Goal: Information Seeking & Learning: Check status

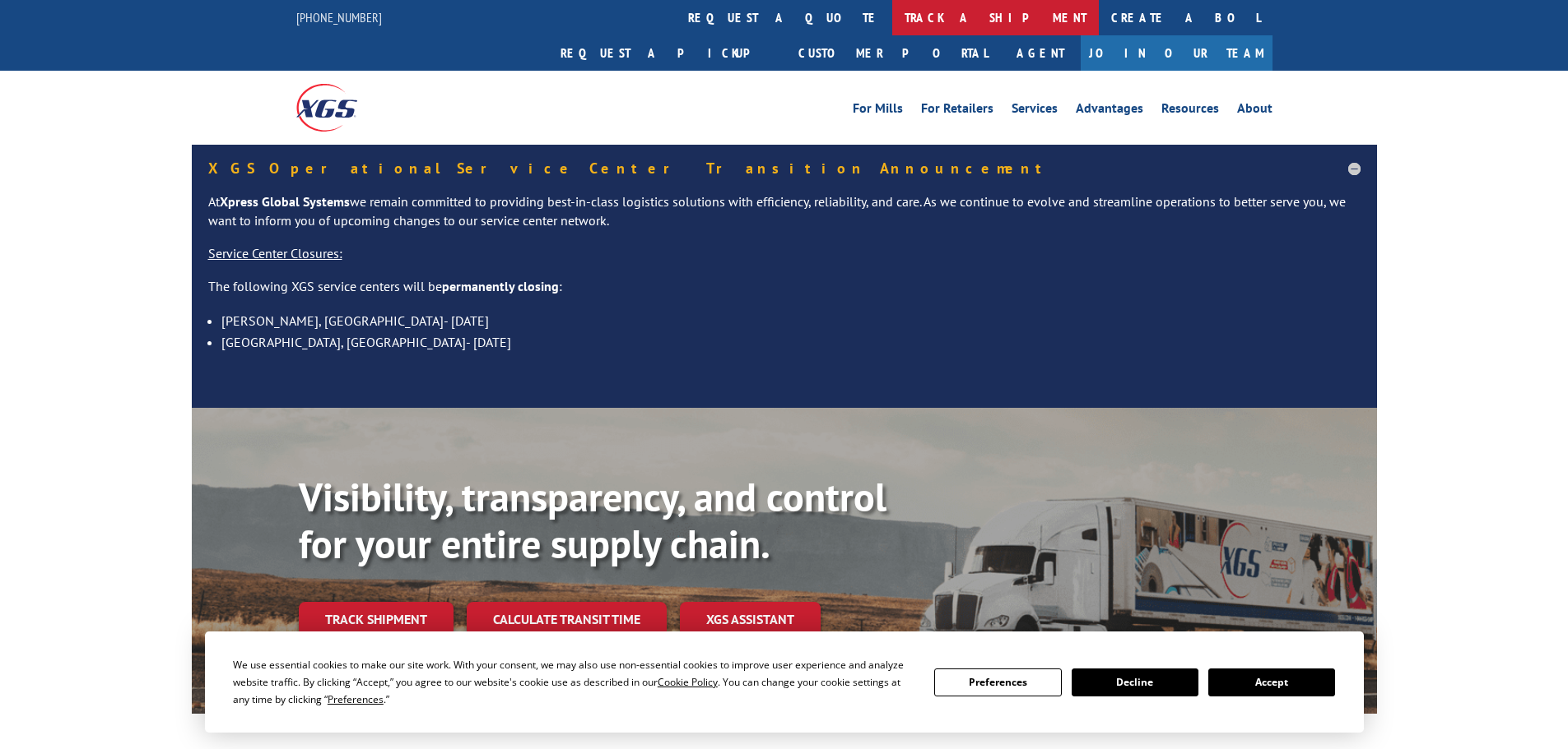
click at [892, 20] on link "track a shipment" at bounding box center [995, 18] width 207 height 36
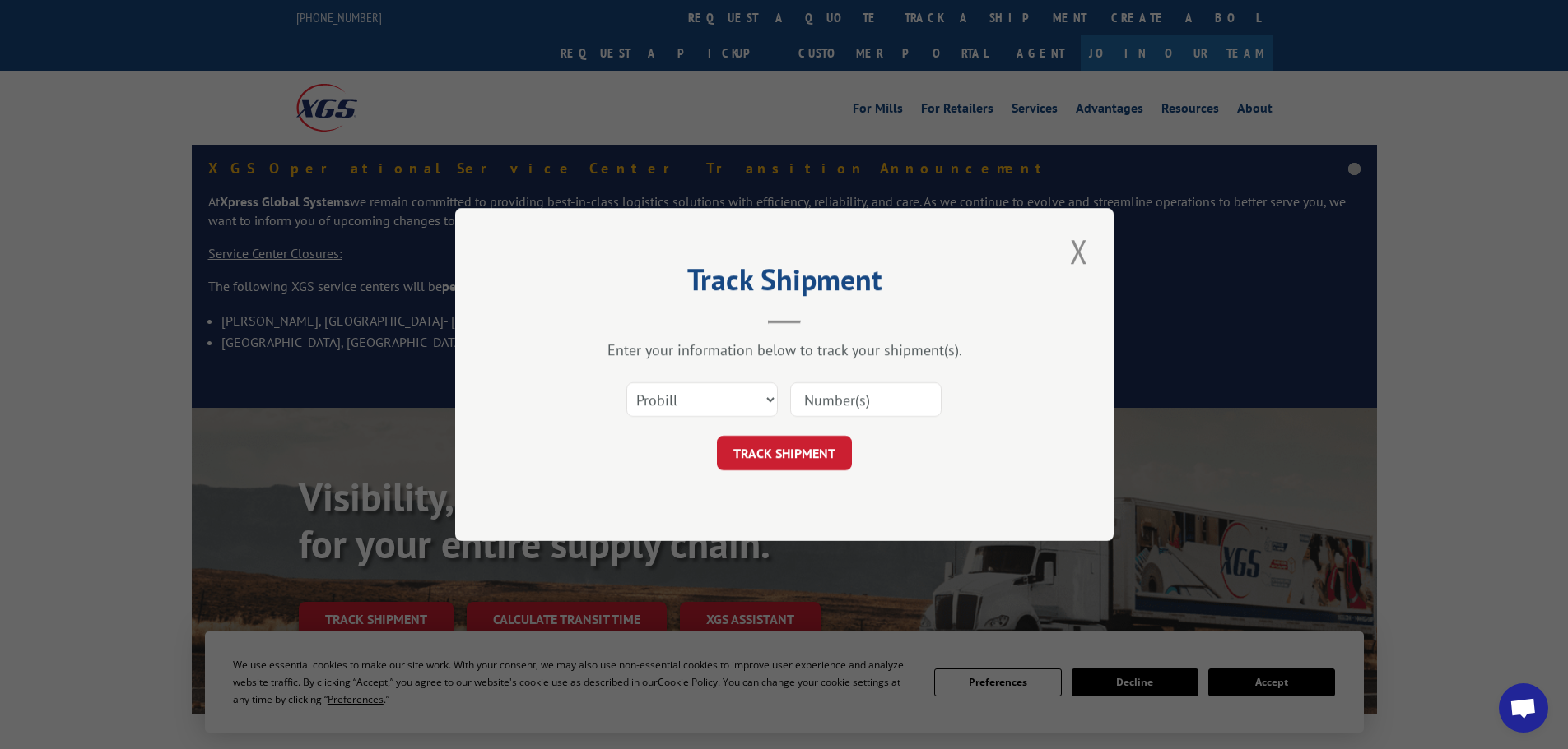
click at [859, 402] on input at bounding box center [865, 400] width 152 height 35
paste input "15472432"
type input "15472432"
click at [786, 445] on button "TRACK SHIPMENT" at bounding box center [784, 453] width 135 height 35
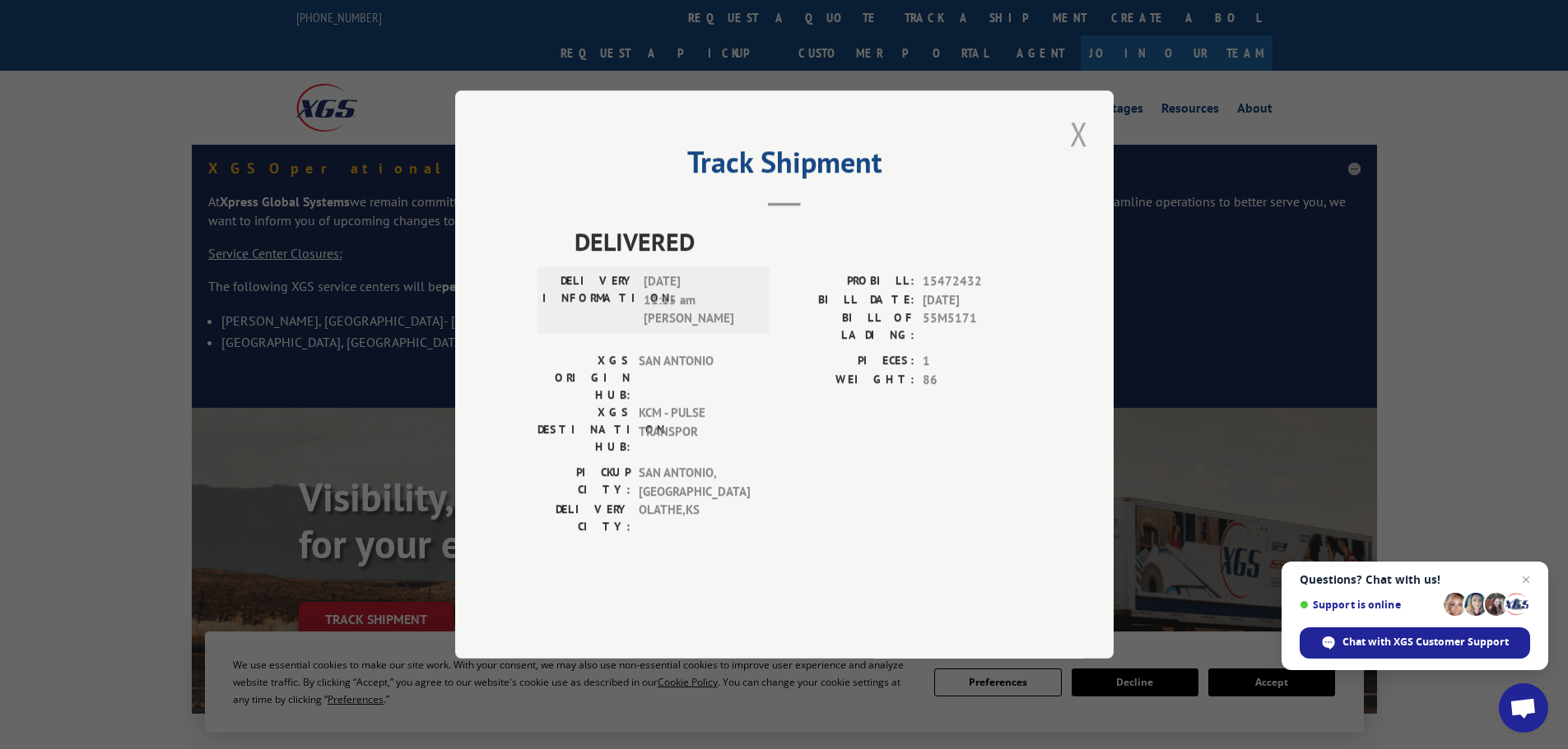
click at [1083, 156] on button "Close modal" at bounding box center [1079, 134] width 28 height 45
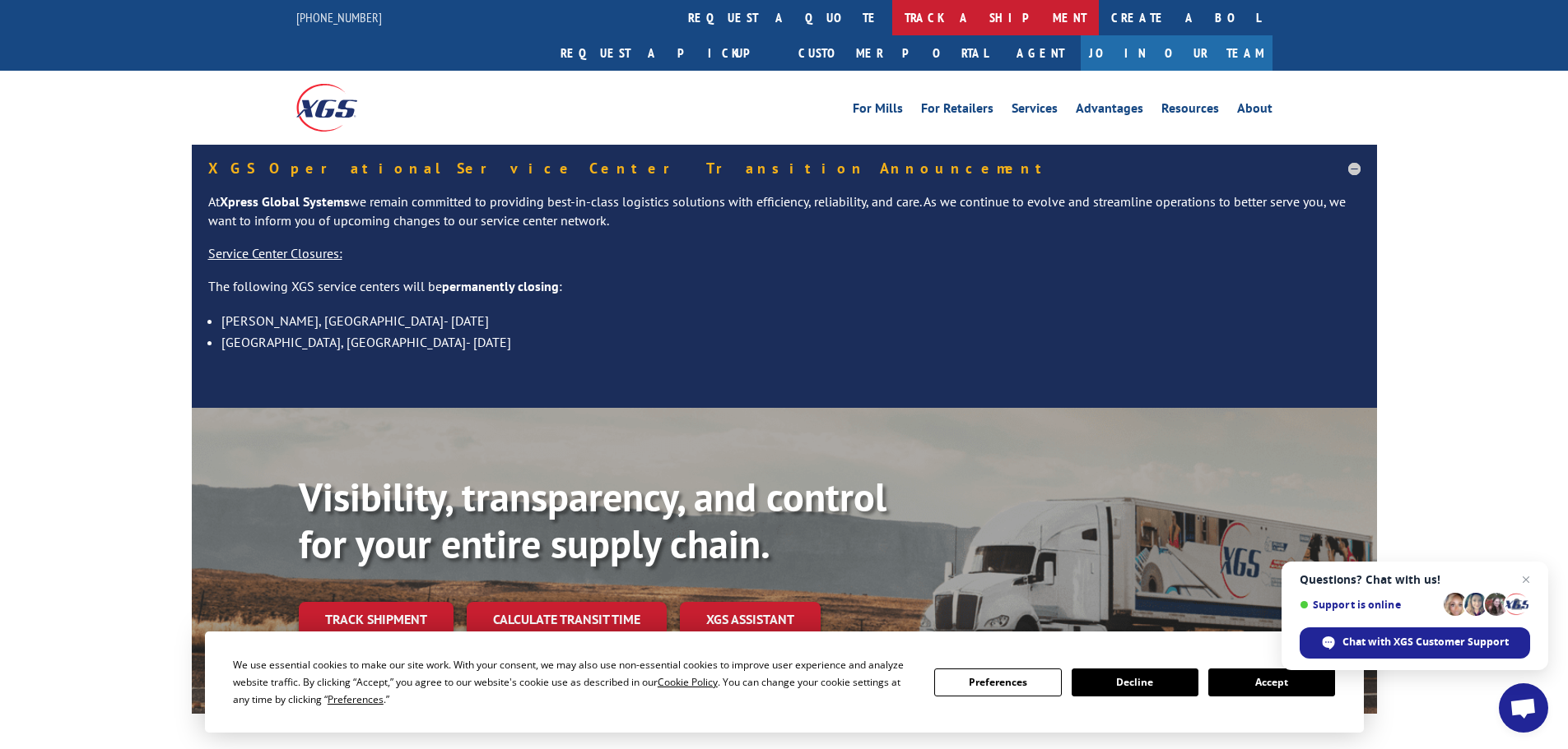
click at [892, 17] on link "track a shipment" at bounding box center [995, 18] width 207 height 36
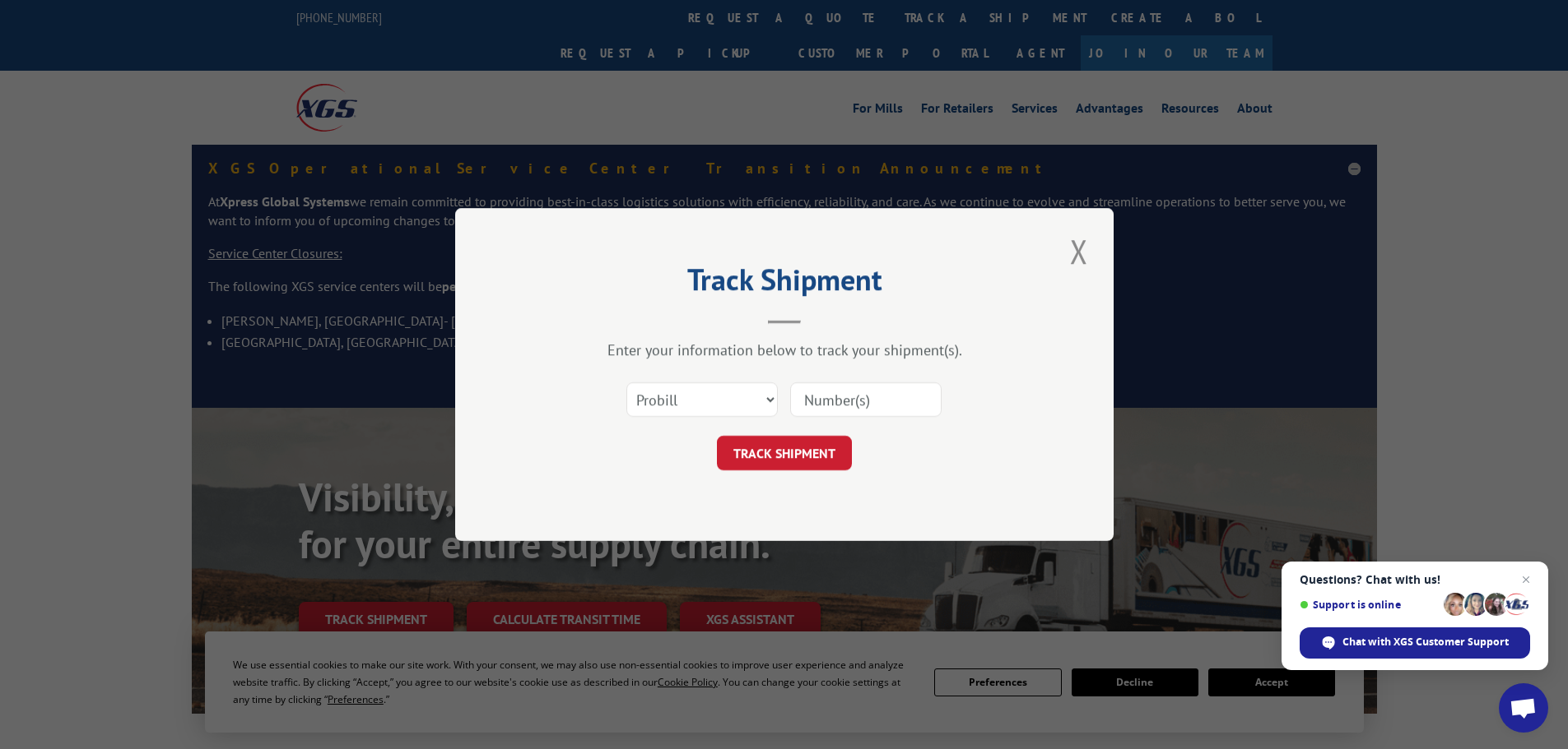
click at [803, 403] on input at bounding box center [865, 400] width 152 height 35
paste input "15472433"
type input "15472433"
click at [777, 452] on button "TRACK SHIPMENT" at bounding box center [784, 453] width 135 height 35
